Goal: Task Accomplishment & Management: Use online tool/utility

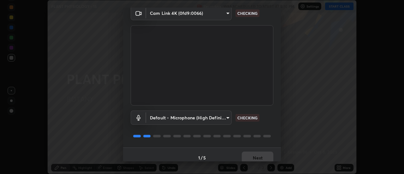
scroll to position [33, 0]
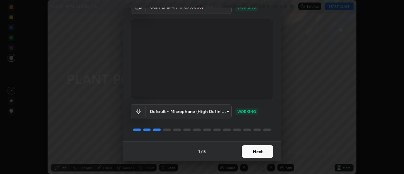
click at [258, 152] on button "Next" at bounding box center [258, 151] width 32 height 13
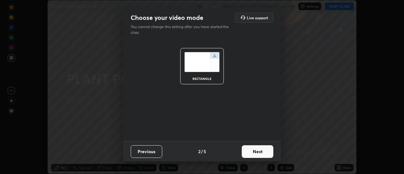
click at [261, 151] on button "Next" at bounding box center [258, 151] width 32 height 13
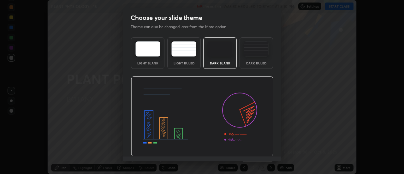
scroll to position [15, 0]
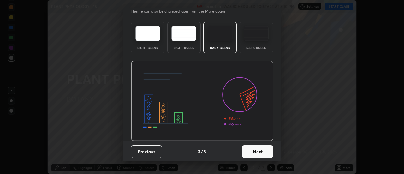
click at [254, 152] on button "Next" at bounding box center [258, 151] width 32 height 13
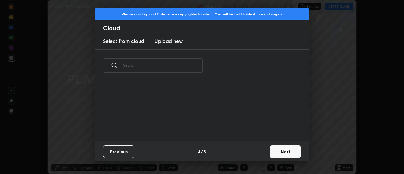
click at [279, 151] on button "Next" at bounding box center [286, 151] width 32 height 13
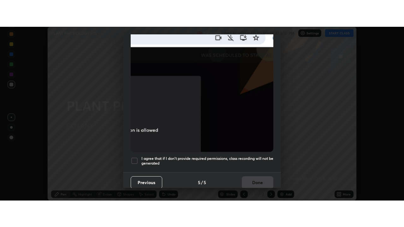
scroll to position [162, 0]
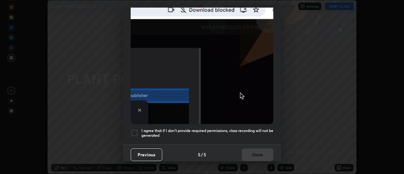
click at [135, 130] on div at bounding box center [135, 133] width 8 height 8
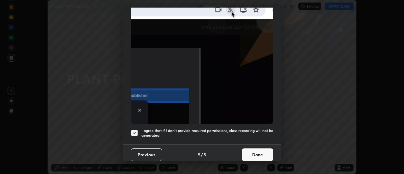
click at [250, 152] on button "Done" at bounding box center [258, 154] width 32 height 13
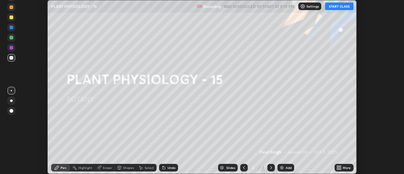
click at [336, 8] on button "START CLASS" at bounding box center [339, 7] width 28 height 8
click at [342, 167] on div "More" at bounding box center [344, 168] width 19 height 8
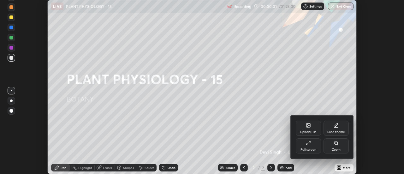
click at [316, 149] on div "Full screen" at bounding box center [309, 149] width 16 height 3
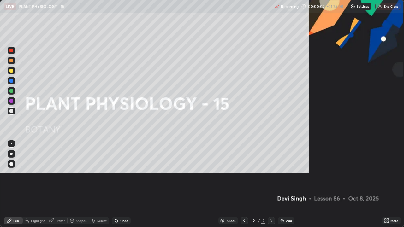
scroll to position [227, 404]
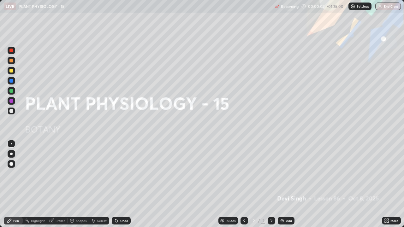
click at [290, 174] on div "Add" at bounding box center [289, 221] width 6 height 3
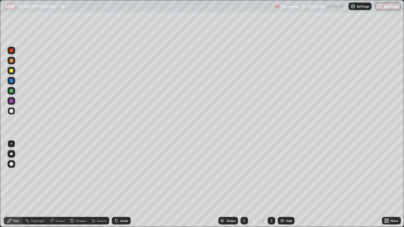
click at [12, 72] on div at bounding box center [11, 71] width 4 height 4
click at [10, 112] on div at bounding box center [11, 111] width 4 height 4
click at [118, 174] on div "Undo" at bounding box center [121, 221] width 19 height 8
click at [120, 174] on div "Undo" at bounding box center [124, 221] width 8 height 3
click at [11, 71] on div at bounding box center [11, 71] width 4 height 4
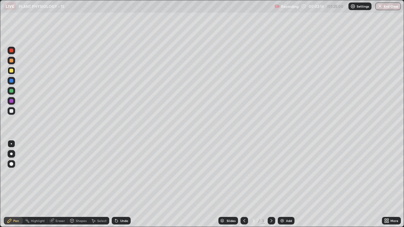
click at [120, 174] on div "Undo" at bounding box center [124, 221] width 8 height 3
click at [118, 174] on div "Undo" at bounding box center [121, 221] width 19 height 8
click at [99, 174] on div "Select" at bounding box center [101, 221] width 9 height 3
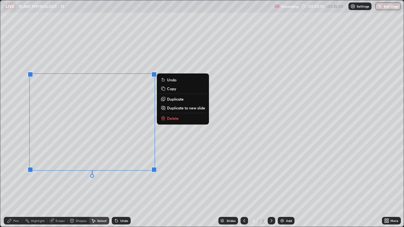
click at [173, 103] on button "Duplicate" at bounding box center [183, 99] width 47 height 8
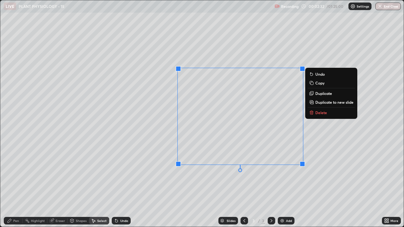
click at [196, 174] on div "0 ° Undo Copy Duplicate Duplicate to new slide Delete" at bounding box center [202, 113] width 404 height 227
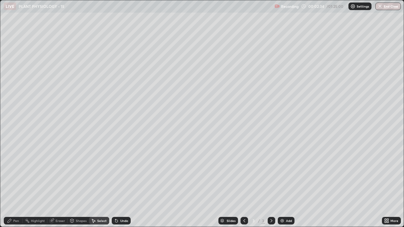
click at [60, 174] on div "Eraser" at bounding box center [60, 221] width 9 height 3
click at [15, 174] on div "Pen" at bounding box center [13, 221] width 19 height 8
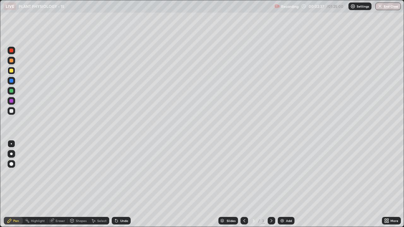
click at [11, 112] on div at bounding box center [11, 111] width 4 height 4
click at [12, 51] on div at bounding box center [11, 51] width 4 height 4
click at [283, 174] on img at bounding box center [282, 221] width 5 height 5
click at [11, 112] on div at bounding box center [11, 111] width 4 height 4
click at [11, 71] on div at bounding box center [11, 71] width 4 height 4
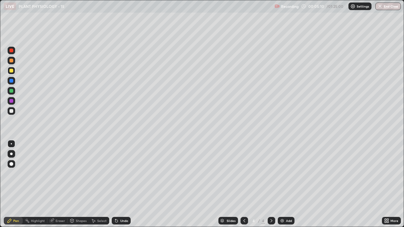
click at [115, 174] on icon at bounding box center [115, 220] width 1 height 1
click at [116, 174] on icon at bounding box center [116, 221] width 3 height 3
click at [115, 174] on icon at bounding box center [116, 221] width 5 height 5
click at [12, 111] on div at bounding box center [11, 111] width 4 height 4
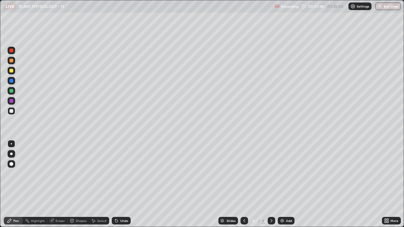
click at [118, 174] on div "Undo" at bounding box center [121, 221] width 19 height 8
click at [10, 71] on div at bounding box center [11, 71] width 4 height 4
click at [56, 174] on div "Eraser" at bounding box center [60, 221] width 9 height 3
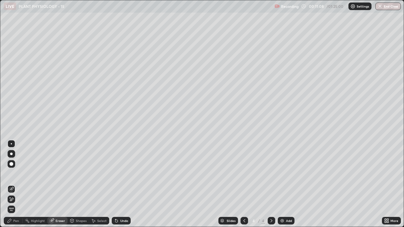
click at [15, 174] on div "Pen" at bounding box center [16, 221] width 6 height 3
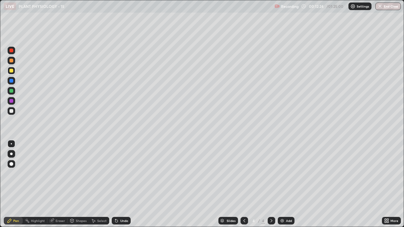
click at [122, 174] on div "Undo" at bounding box center [124, 221] width 8 height 3
click at [121, 174] on div "Undo" at bounding box center [124, 221] width 8 height 3
click at [56, 174] on div "Eraser" at bounding box center [60, 221] width 9 height 3
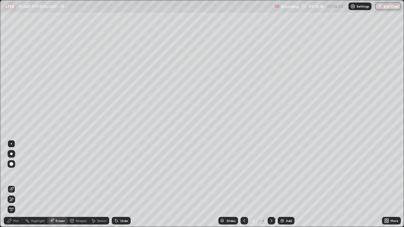
click at [15, 174] on div "Pen" at bounding box center [16, 221] width 6 height 3
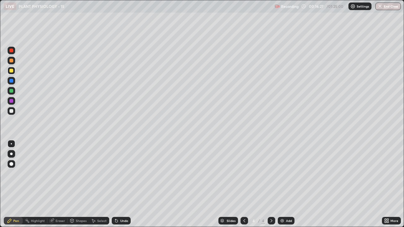
click at [40, 174] on div "Highlight" at bounding box center [35, 221] width 25 height 8
click at [52, 174] on icon at bounding box center [52, 220] width 3 height 3
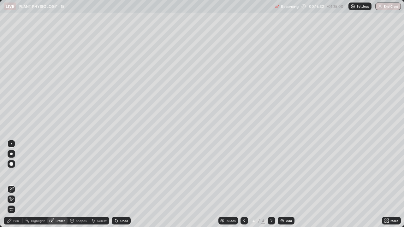
click at [12, 174] on icon at bounding box center [9, 221] width 5 height 5
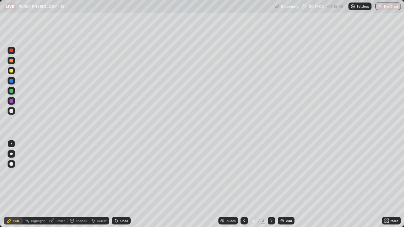
click at [60, 174] on div "Eraser" at bounding box center [60, 221] width 9 height 3
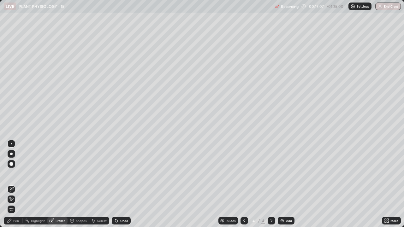
click at [16, 174] on div "Pen" at bounding box center [16, 221] width 6 height 3
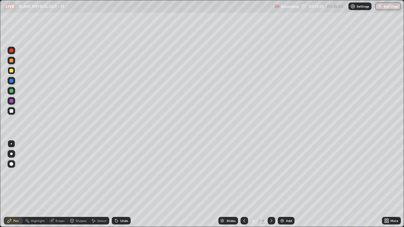
click at [115, 174] on icon at bounding box center [115, 220] width 1 height 1
click at [116, 174] on icon at bounding box center [116, 221] width 3 height 3
click at [291, 174] on div "Add" at bounding box center [289, 221] width 6 height 3
click at [12, 111] on div at bounding box center [11, 111] width 4 height 4
click at [118, 174] on icon at bounding box center [116, 221] width 5 height 5
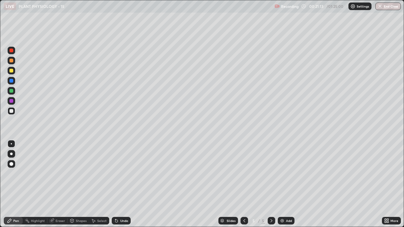
click at [118, 174] on icon at bounding box center [116, 221] width 5 height 5
click at [11, 90] on div at bounding box center [11, 91] width 4 height 4
click at [59, 174] on div "Eraser" at bounding box center [60, 221] width 9 height 3
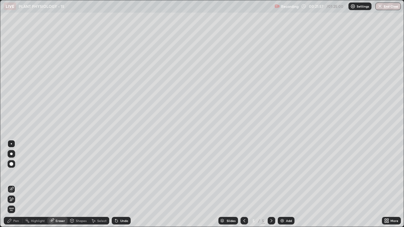
click at [11, 174] on icon at bounding box center [9, 221] width 5 height 5
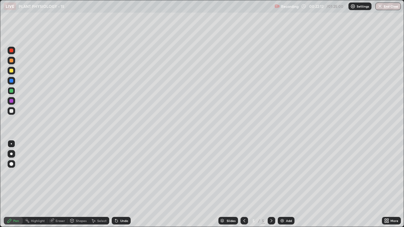
click at [9, 112] on div at bounding box center [12, 111] width 8 height 8
click at [10, 91] on div at bounding box center [11, 91] width 4 height 4
click at [116, 174] on icon at bounding box center [116, 221] width 3 height 3
click at [116, 174] on div "Undo" at bounding box center [121, 221] width 19 height 8
click at [11, 112] on div at bounding box center [11, 111] width 4 height 4
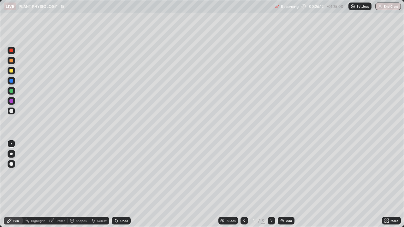
click at [58, 174] on div "Eraser" at bounding box center [60, 221] width 9 height 3
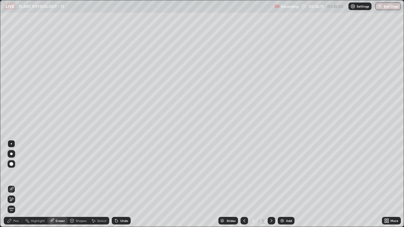
click at [18, 174] on div "Pen" at bounding box center [16, 221] width 6 height 3
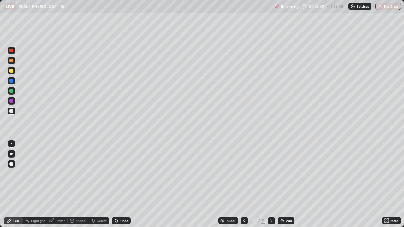
click at [124, 174] on div "Undo" at bounding box center [124, 221] width 8 height 3
click at [11, 91] on div at bounding box center [11, 91] width 4 height 4
click at [121, 174] on div "Undo" at bounding box center [124, 221] width 8 height 3
click at [12, 99] on div at bounding box center [12, 101] width 8 height 8
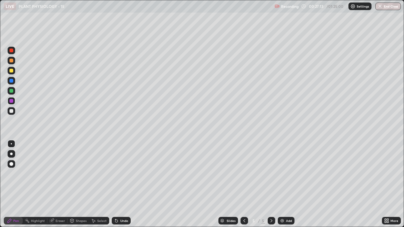
click at [10, 111] on div at bounding box center [11, 111] width 4 height 4
click at [11, 99] on div at bounding box center [11, 101] width 4 height 4
click at [281, 174] on img at bounding box center [282, 221] width 5 height 5
click at [10, 70] on div at bounding box center [11, 71] width 4 height 4
click at [244, 174] on icon at bounding box center [244, 221] width 5 height 5
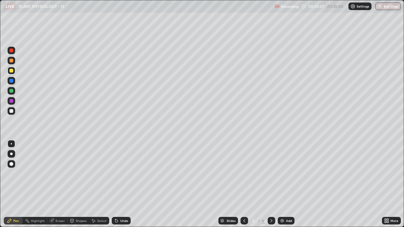
click at [272, 174] on icon at bounding box center [272, 221] width 2 height 3
click at [11, 114] on div at bounding box center [12, 111] width 8 height 8
click at [58, 174] on div "Eraser" at bounding box center [60, 221] width 9 height 3
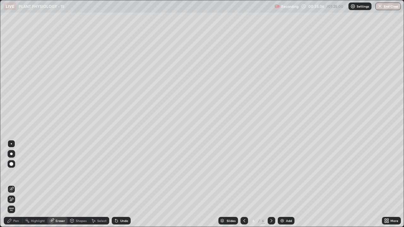
click at [13, 174] on div "Pen" at bounding box center [13, 221] width 19 height 8
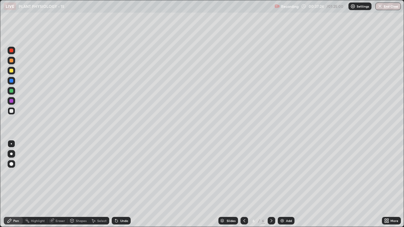
click at [11, 51] on div at bounding box center [11, 51] width 4 height 4
click at [118, 174] on div "Undo" at bounding box center [121, 221] width 19 height 8
click at [119, 174] on div "Undo" at bounding box center [121, 221] width 19 height 8
click at [118, 174] on div "Undo" at bounding box center [121, 221] width 19 height 8
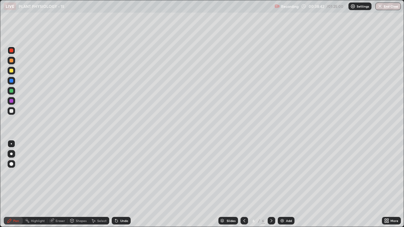
click at [118, 174] on div "Undo" at bounding box center [121, 221] width 19 height 8
click at [118, 174] on icon at bounding box center [116, 221] width 5 height 5
click at [118, 174] on div "Undo" at bounding box center [121, 221] width 19 height 8
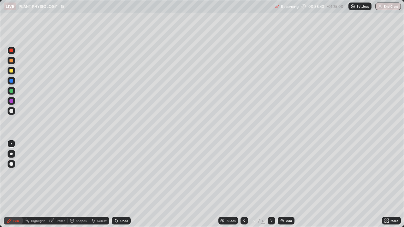
click at [117, 174] on icon at bounding box center [116, 221] width 5 height 5
click at [117, 174] on div "Undo" at bounding box center [121, 221] width 19 height 8
click at [116, 174] on icon at bounding box center [116, 221] width 3 height 3
click at [118, 174] on div "Undo" at bounding box center [121, 221] width 19 height 8
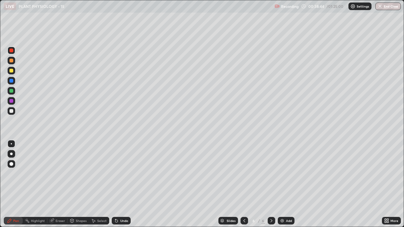
click at [116, 174] on icon at bounding box center [116, 221] width 3 height 3
click at [118, 174] on icon at bounding box center [116, 221] width 5 height 5
click at [116, 174] on icon at bounding box center [116, 221] width 3 height 3
click at [117, 174] on icon at bounding box center [116, 221] width 5 height 5
click at [118, 174] on icon at bounding box center [116, 221] width 5 height 5
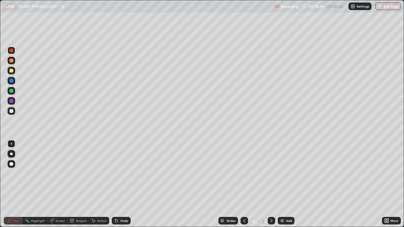
click at [118, 174] on icon at bounding box center [116, 221] width 5 height 5
click at [117, 174] on icon at bounding box center [116, 221] width 5 height 5
click at [116, 174] on icon at bounding box center [116, 221] width 3 height 3
click at [117, 174] on icon at bounding box center [116, 221] width 3 height 3
click at [116, 174] on icon at bounding box center [116, 221] width 3 height 3
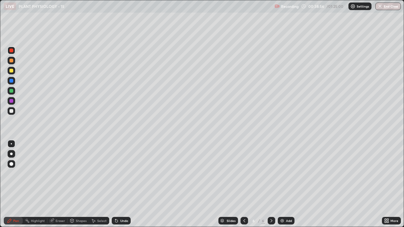
click at [11, 71] on div at bounding box center [11, 71] width 4 height 4
click at [59, 174] on div "Eraser" at bounding box center [60, 221] width 9 height 3
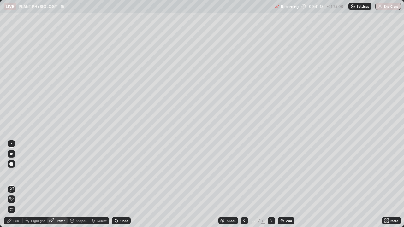
click at [10, 174] on icon at bounding box center [10, 198] width 1 height 1
click at [12, 174] on div "Pen" at bounding box center [13, 221] width 19 height 8
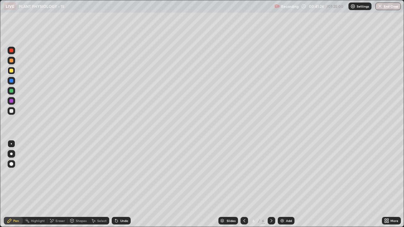
click at [11, 111] on div at bounding box center [11, 111] width 4 height 4
click at [284, 174] on img at bounding box center [282, 221] width 5 height 5
click at [79, 174] on div "Shapes" at bounding box center [81, 221] width 11 height 3
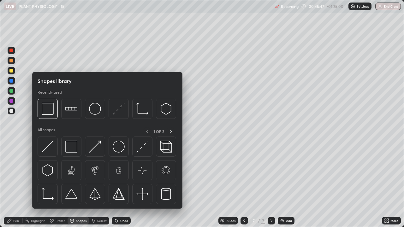
click at [10, 69] on div at bounding box center [11, 71] width 4 height 4
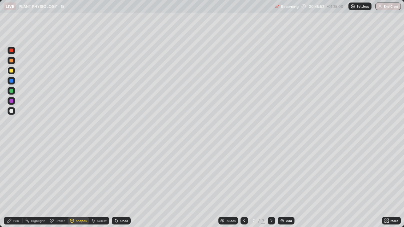
click at [75, 174] on div "Shapes" at bounding box center [78, 221] width 21 height 8
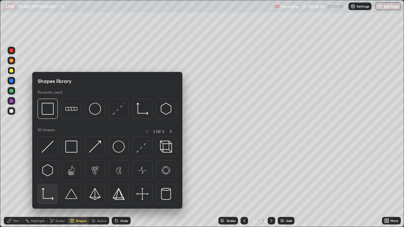
click at [50, 174] on img at bounding box center [48, 194] width 12 height 12
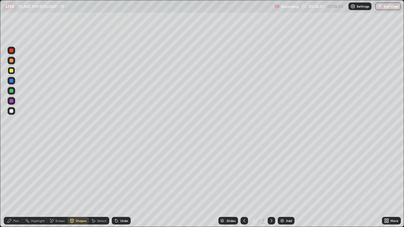
click at [15, 174] on div "Pen" at bounding box center [13, 221] width 19 height 8
click at [11, 112] on div at bounding box center [11, 111] width 4 height 4
click at [11, 90] on div at bounding box center [11, 91] width 4 height 4
click at [118, 174] on icon at bounding box center [116, 221] width 5 height 5
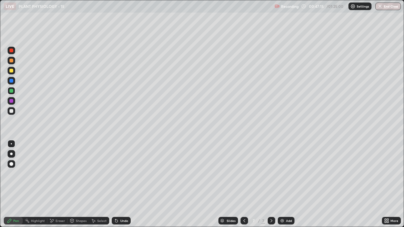
click at [118, 174] on div "Undo" at bounding box center [121, 221] width 19 height 8
click at [8, 101] on div at bounding box center [12, 101] width 8 height 8
click at [79, 174] on div "Shapes" at bounding box center [81, 221] width 11 height 3
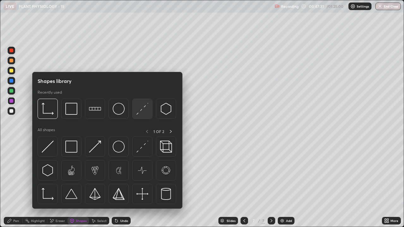
click at [144, 110] on img at bounding box center [142, 109] width 12 height 12
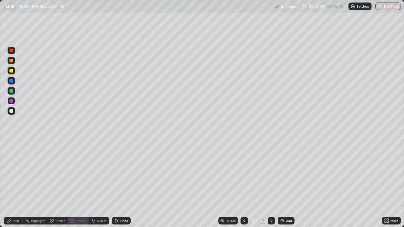
click at [11, 81] on div at bounding box center [11, 81] width 4 height 4
click at [12, 111] on div at bounding box center [11, 111] width 4 height 4
click at [12, 91] on div at bounding box center [11, 91] width 4 height 4
click at [11, 111] on div at bounding box center [11, 111] width 4 height 4
click at [16, 174] on div "Pen" at bounding box center [13, 221] width 19 height 8
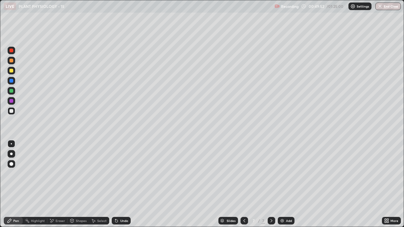
click at [11, 52] on div at bounding box center [11, 51] width 4 height 4
click at [120, 174] on div "Undo" at bounding box center [124, 221] width 8 height 3
click at [57, 174] on div "Eraser" at bounding box center [60, 221] width 9 height 3
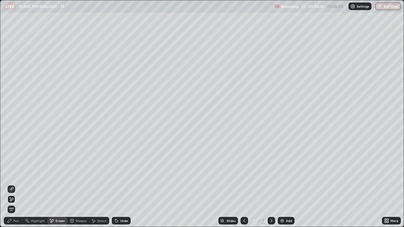
click at [122, 174] on div "Undo" at bounding box center [121, 221] width 19 height 8
click at [14, 174] on icon at bounding box center [11, 189] width 5 height 5
click at [13, 174] on div "Pen" at bounding box center [13, 221] width 19 height 8
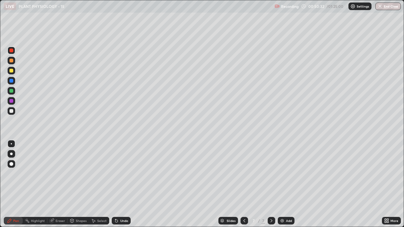
click at [120, 174] on div "Undo" at bounding box center [124, 221] width 8 height 3
click at [11, 70] on div at bounding box center [11, 71] width 4 height 4
click at [77, 174] on div "Shapes" at bounding box center [78, 221] width 21 height 8
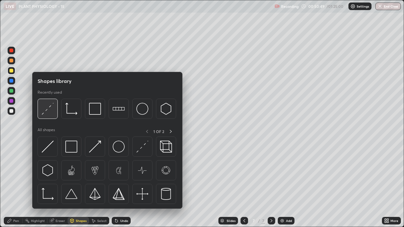
click at [50, 108] on img at bounding box center [48, 109] width 12 height 12
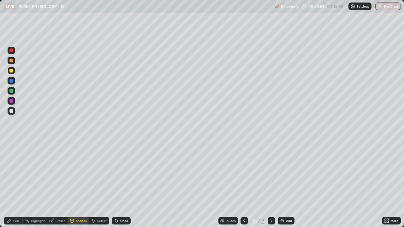
click at [12, 174] on div "Pen" at bounding box center [13, 221] width 19 height 8
click at [11, 52] on div at bounding box center [11, 51] width 4 height 4
click at [122, 174] on div "Undo" at bounding box center [124, 221] width 8 height 3
click at [123, 174] on div "Undo" at bounding box center [124, 221] width 8 height 3
click at [120, 174] on div "Undo" at bounding box center [124, 221] width 8 height 3
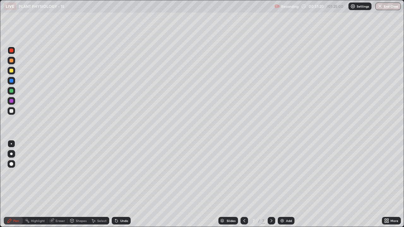
click at [120, 174] on div "Undo" at bounding box center [124, 221] width 8 height 3
click at [120, 174] on div "Undo" at bounding box center [121, 221] width 19 height 8
click at [120, 174] on div "Undo" at bounding box center [124, 221] width 8 height 3
click at [124, 174] on div "Undo" at bounding box center [124, 221] width 8 height 3
click at [121, 174] on div "Undo" at bounding box center [121, 221] width 19 height 8
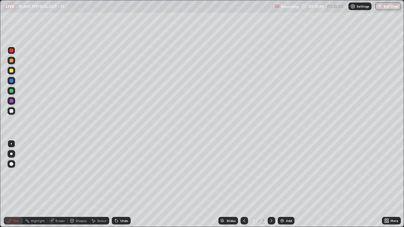
click at [56, 174] on div "Eraser" at bounding box center [60, 221] width 9 height 3
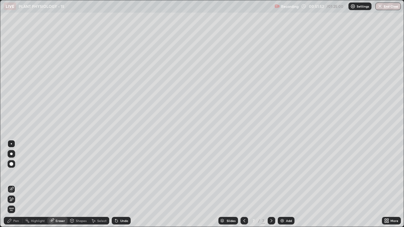
click at [15, 174] on div "Pen" at bounding box center [16, 221] width 6 height 3
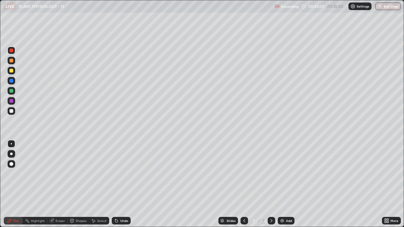
click at [121, 174] on div "Undo" at bounding box center [124, 221] width 8 height 3
click at [244, 174] on icon at bounding box center [244, 221] width 5 height 5
click at [271, 174] on icon at bounding box center [271, 221] width 5 height 5
click at [289, 174] on div "Add" at bounding box center [289, 221] width 6 height 3
click at [12, 72] on div at bounding box center [11, 71] width 4 height 4
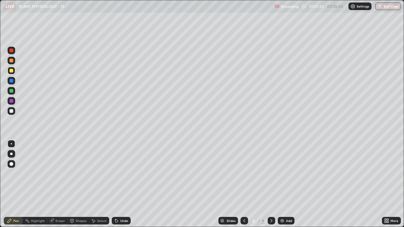
click at [11, 112] on div at bounding box center [11, 111] width 4 height 4
click at [13, 70] on div at bounding box center [11, 71] width 4 height 4
click at [58, 174] on div "Eraser" at bounding box center [60, 221] width 9 height 3
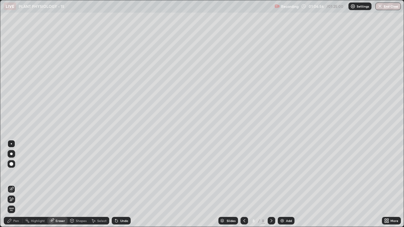
click at [15, 174] on div "Pen" at bounding box center [16, 221] width 6 height 3
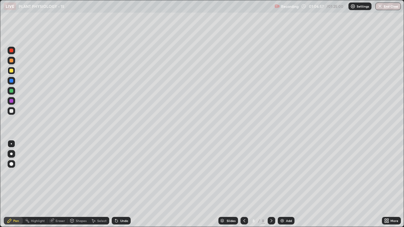
click at [11, 111] on div at bounding box center [11, 111] width 4 height 4
click at [9, 70] on div at bounding box center [12, 71] width 8 height 8
click at [11, 112] on div at bounding box center [11, 111] width 4 height 4
click at [116, 174] on icon at bounding box center [116, 221] width 5 height 5
click at [118, 174] on icon at bounding box center [116, 221] width 5 height 5
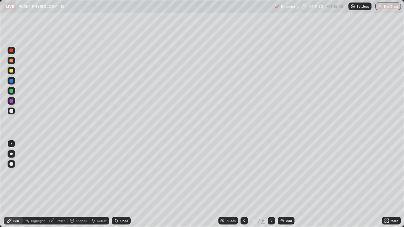
click at [118, 174] on icon at bounding box center [116, 221] width 5 height 5
click at [119, 174] on div "Undo" at bounding box center [121, 221] width 19 height 8
click at [118, 174] on div "Undo" at bounding box center [121, 221] width 19 height 8
click at [118, 174] on icon at bounding box center [116, 221] width 5 height 5
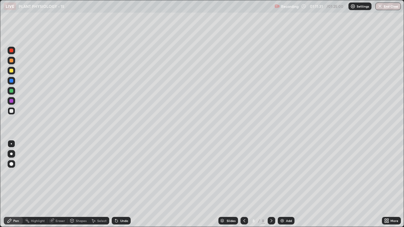
click at [118, 174] on icon at bounding box center [116, 221] width 5 height 5
click at [118, 174] on div "Undo" at bounding box center [121, 221] width 19 height 8
click at [115, 174] on icon at bounding box center [115, 220] width 1 height 1
click at [116, 174] on icon at bounding box center [116, 221] width 5 height 5
click at [117, 174] on div "Undo" at bounding box center [121, 221] width 19 height 8
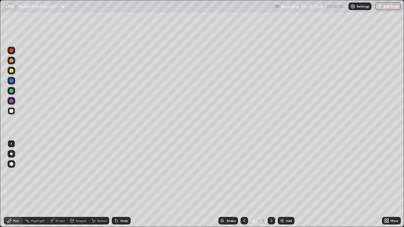
click at [118, 174] on icon at bounding box center [116, 221] width 5 height 5
click at [118, 174] on div "Undo" at bounding box center [121, 221] width 19 height 8
click at [117, 174] on div "Undo" at bounding box center [121, 221] width 19 height 8
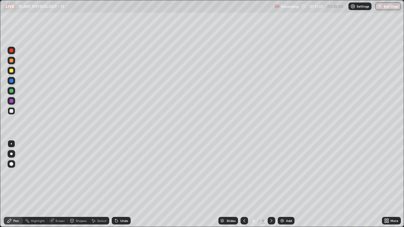
click at [119, 174] on div "Undo" at bounding box center [121, 221] width 19 height 8
click at [121, 174] on div "Undo" at bounding box center [124, 221] width 8 height 3
click at [122, 174] on div "Undo" at bounding box center [121, 221] width 19 height 8
click at [122, 174] on div "Undo" at bounding box center [124, 221] width 8 height 3
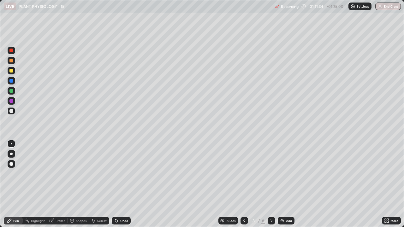
click at [122, 174] on div "Undo" at bounding box center [124, 221] width 8 height 3
click at [123, 174] on div "Undo" at bounding box center [124, 221] width 8 height 3
click at [121, 174] on div "Undo" at bounding box center [124, 221] width 8 height 3
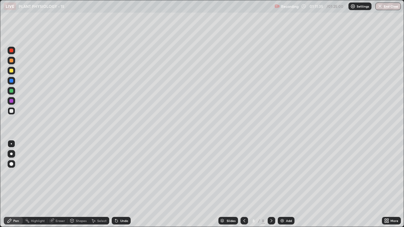
click at [120, 174] on div "Undo" at bounding box center [124, 221] width 8 height 3
click at [121, 174] on div "Undo" at bounding box center [124, 221] width 8 height 3
click at [121, 174] on div "Undo" at bounding box center [121, 221] width 19 height 8
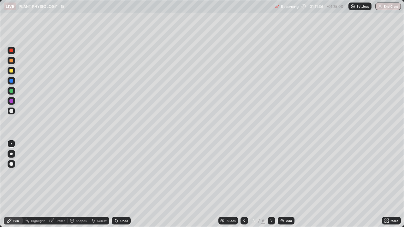
click at [121, 174] on div "Undo" at bounding box center [121, 221] width 19 height 8
click at [121, 174] on div "Undo" at bounding box center [124, 221] width 8 height 3
click at [11, 174] on icon at bounding box center [9, 221] width 5 height 5
click at [10, 70] on div at bounding box center [11, 71] width 4 height 4
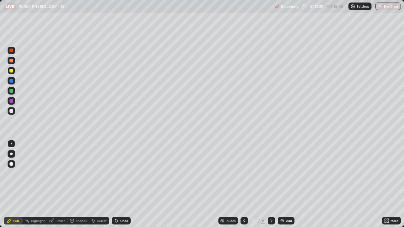
click at [11, 111] on div at bounding box center [11, 111] width 4 height 4
click at [116, 174] on icon at bounding box center [116, 221] width 3 height 3
click at [121, 174] on div "Undo" at bounding box center [124, 221] width 8 height 3
click at [120, 174] on div "Undo" at bounding box center [124, 221] width 8 height 3
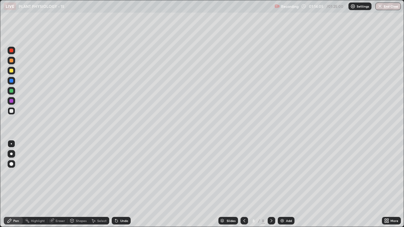
click at [120, 174] on div "Undo" at bounding box center [124, 221] width 8 height 3
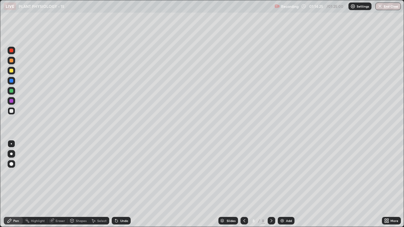
click at [121, 174] on div "Undo" at bounding box center [121, 221] width 19 height 8
click at [122, 174] on div "Undo" at bounding box center [124, 221] width 8 height 3
click at [387, 6] on button "End Class" at bounding box center [388, 7] width 25 height 8
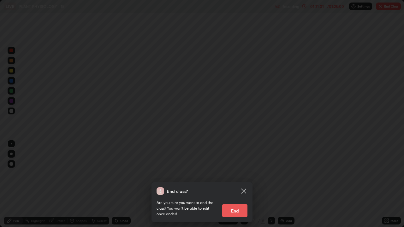
click at [234, 174] on button "End" at bounding box center [234, 211] width 25 height 13
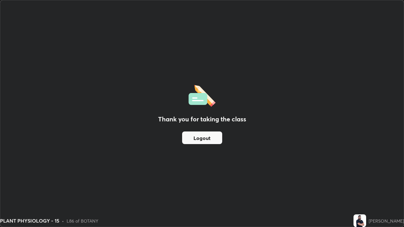
click at [217, 139] on button "Logout" at bounding box center [202, 138] width 40 height 13
